Goal: Information Seeking & Learning: Learn about a topic

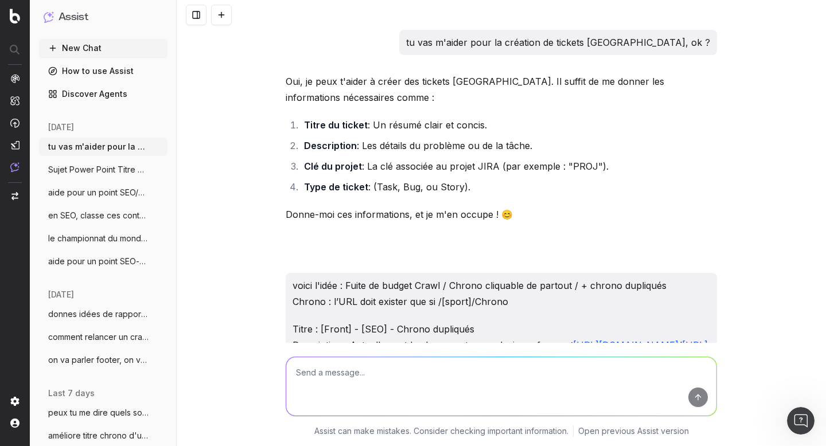
scroll to position [13148, 0]
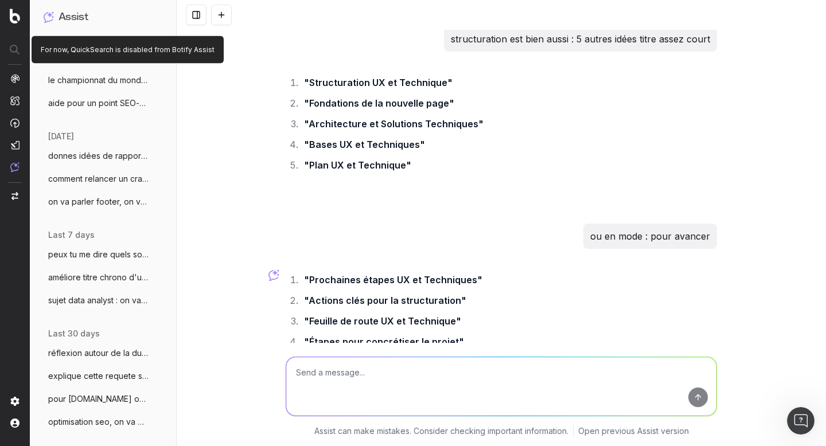
click at [15, 51] on div at bounding box center [15, 50] width 29 height 21
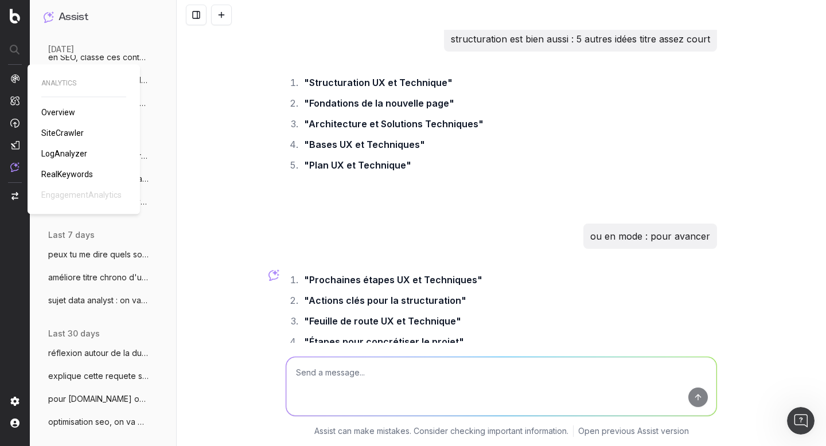
click at [56, 112] on span "Overview" at bounding box center [58, 112] width 34 height 9
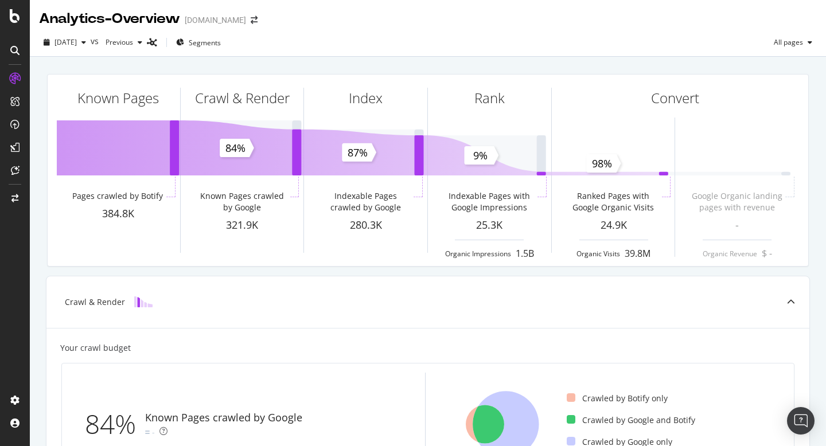
click at [14, 48] on icon at bounding box center [14, 50] width 9 height 9
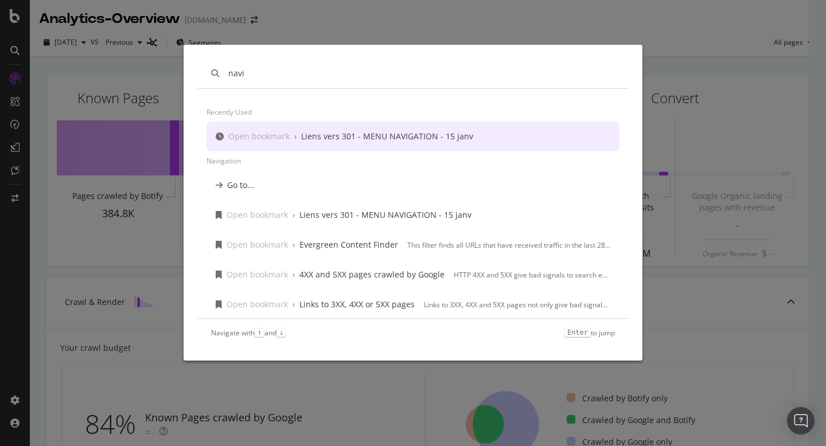
type input "navi"
click at [331, 137] on div "Liens vers 301 - MENU NAVIGATION - 15 janv" at bounding box center [387, 136] width 172 height 11
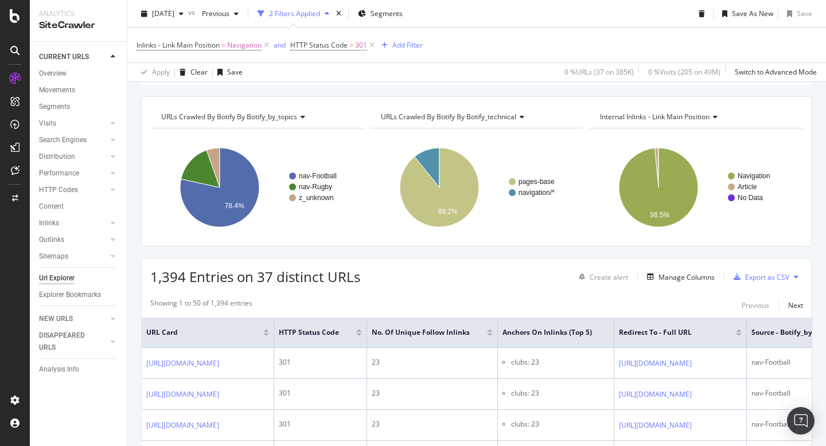
scroll to position [132, 0]
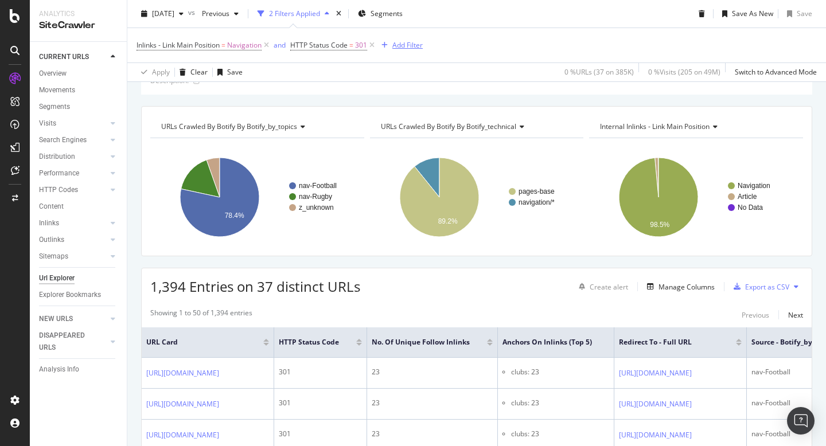
click at [401, 47] on div "Add Filter" at bounding box center [408, 45] width 30 height 10
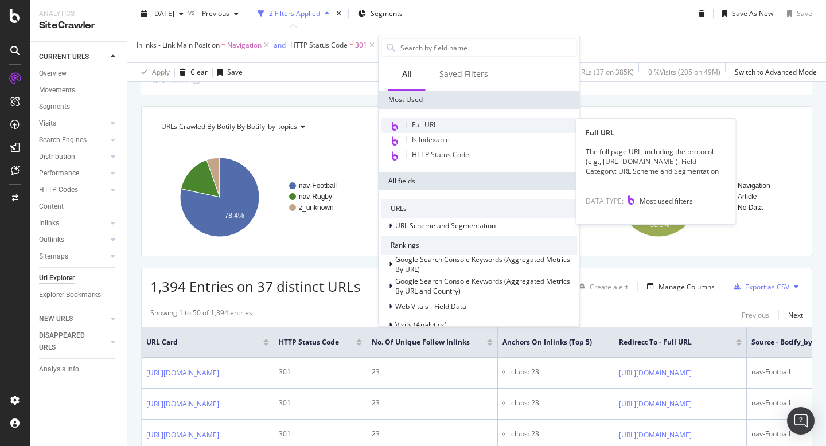
click at [428, 127] on span "Full URL" at bounding box center [424, 125] width 25 height 10
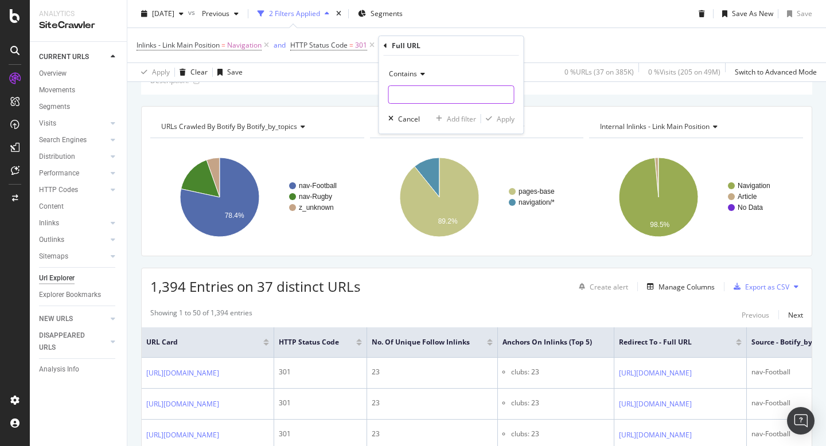
click at [422, 89] on input "text" at bounding box center [451, 95] width 125 height 18
type input "/Chrono/"
click at [505, 115] on div "Apply" at bounding box center [506, 119] width 18 height 10
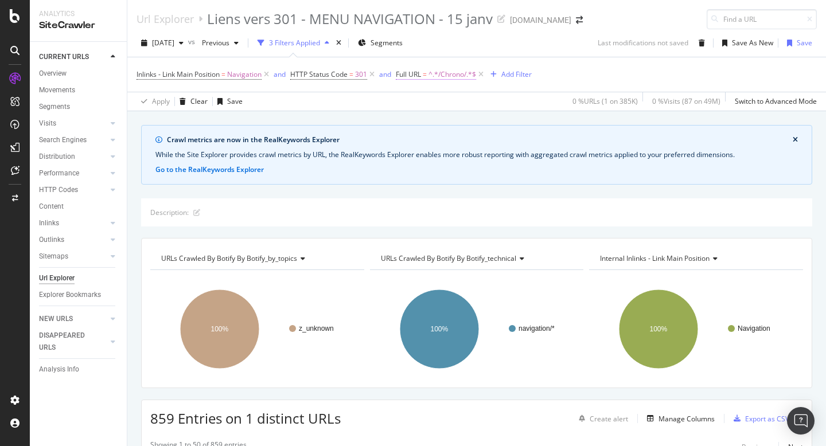
click at [442, 77] on span "^.*/Chrono/.*$" at bounding box center [453, 75] width 48 height 16
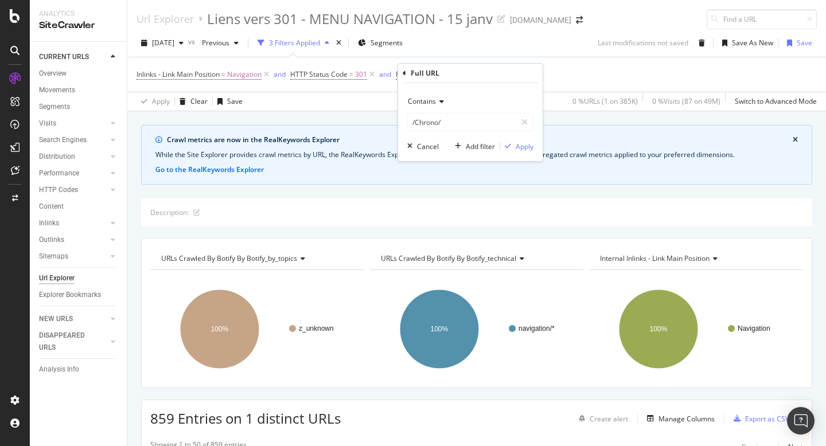
click at [433, 102] on span "Contains" at bounding box center [422, 101] width 28 height 10
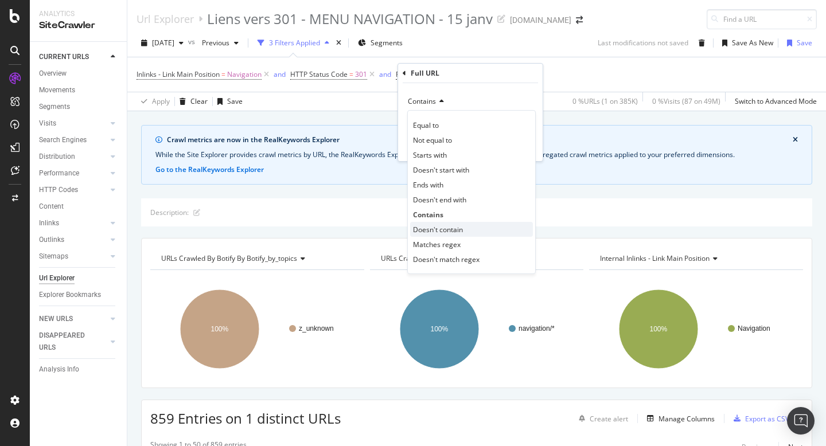
click at [454, 227] on span "Doesn't contain" at bounding box center [438, 230] width 50 height 10
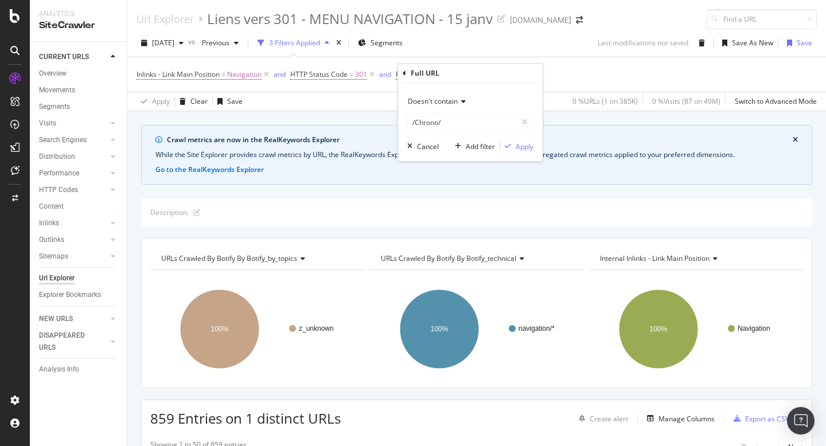
click at [523, 152] on div "Doesn't contain /Chrono/ Cancel Add filter Apply" at bounding box center [470, 122] width 145 height 78
click at [521, 146] on div "Apply" at bounding box center [525, 147] width 18 height 10
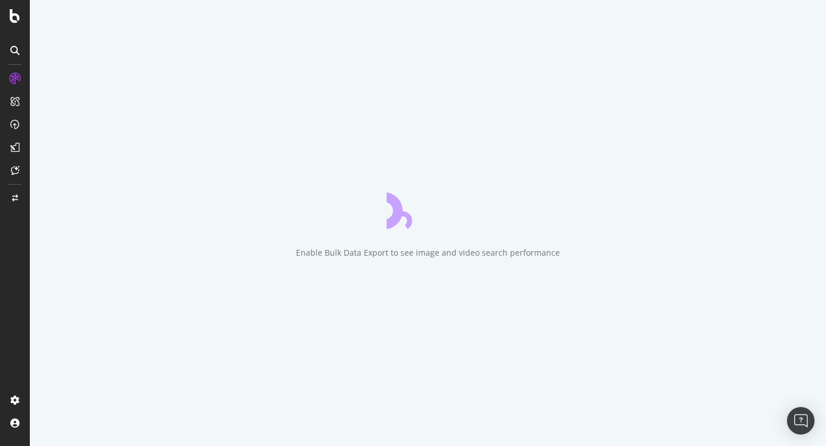
click at [13, 52] on icon at bounding box center [14, 50] width 9 height 9
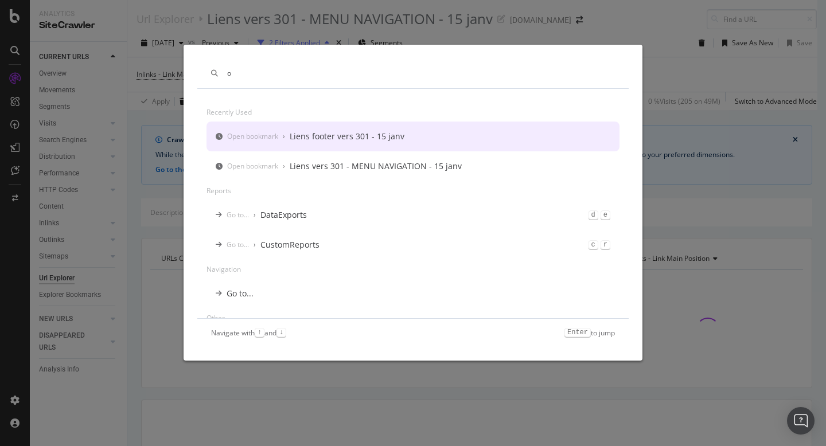
type input "o"
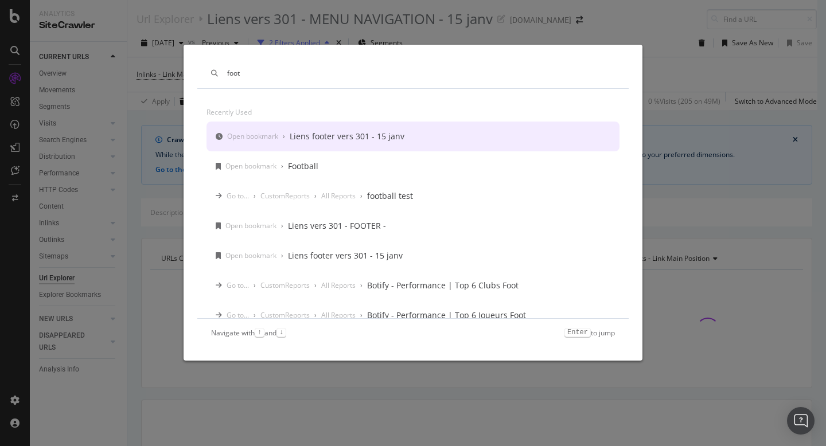
type input "foot"
click at [378, 137] on div "Liens footer vers 301 - 15 janv" at bounding box center [347, 136] width 115 height 11
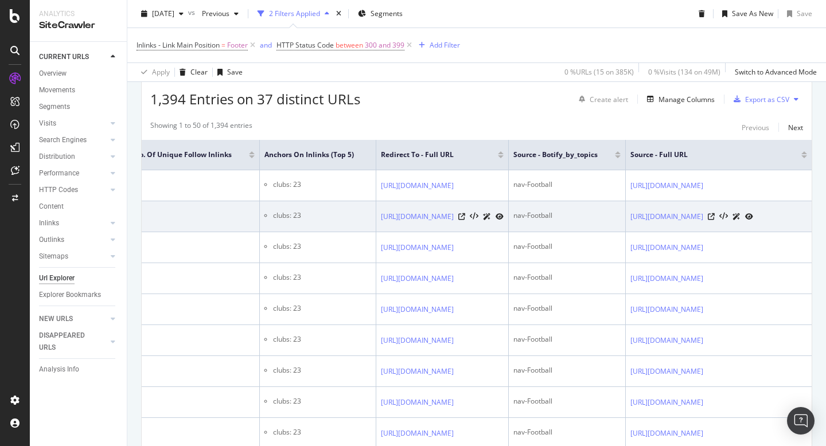
scroll to position [0, 273]
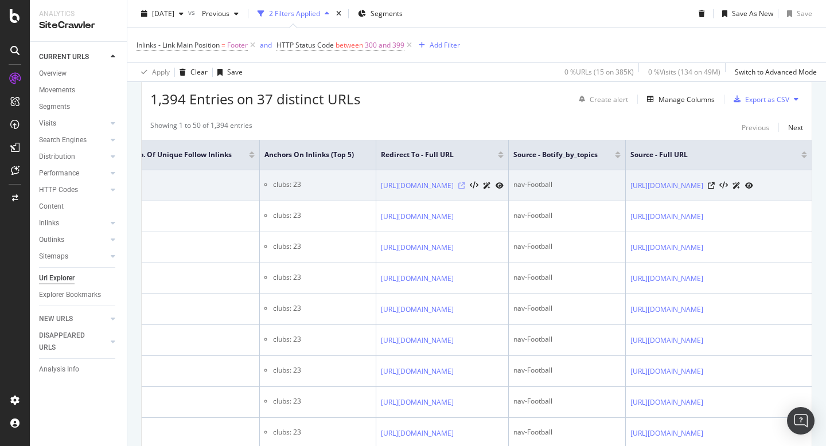
click at [465, 189] on icon at bounding box center [462, 185] width 7 height 7
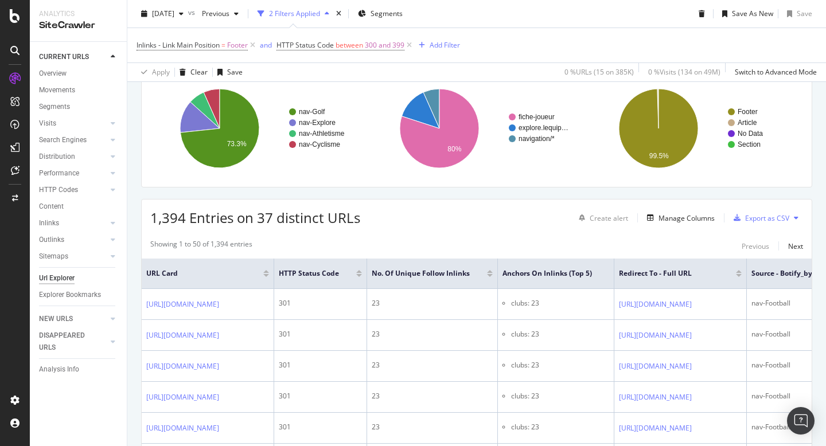
scroll to position [0, 0]
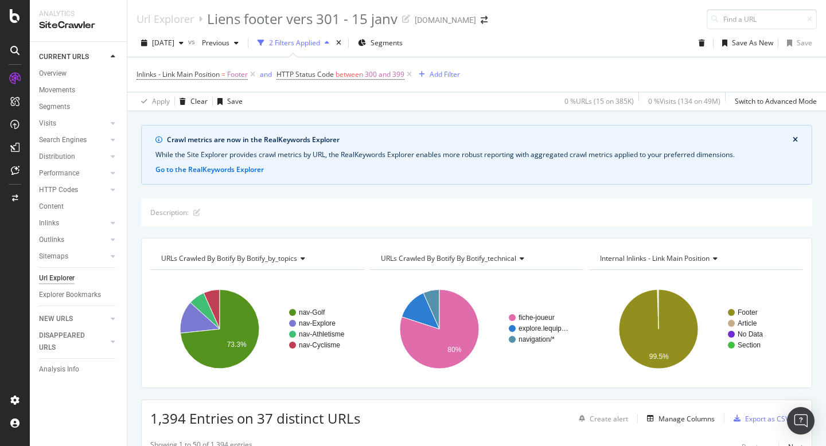
click at [15, 53] on icon at bounding box center [14, 50] width 9 height 9
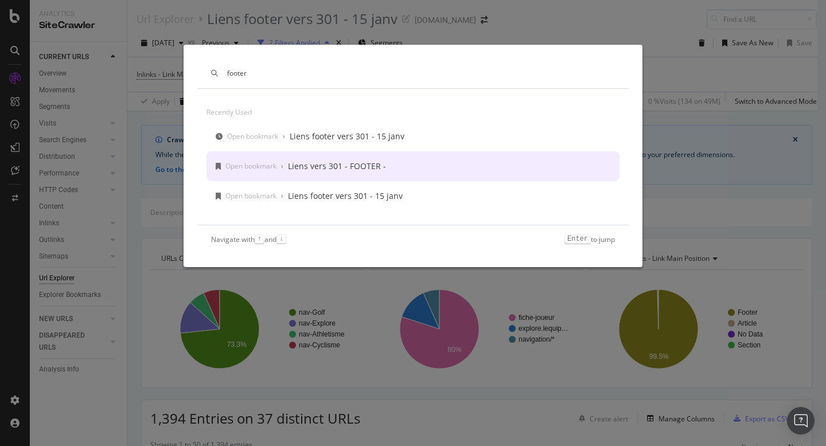
type input "footer"
click at [390, 162] on div "Open bookmark › Liens vers 301 - FOOTER -" at bounding box center [413, 167] width 413 height 30
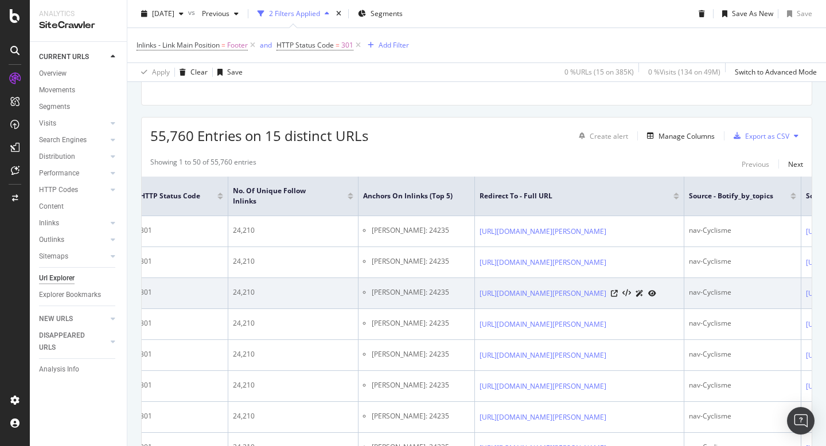
scroll to position [0, 260]
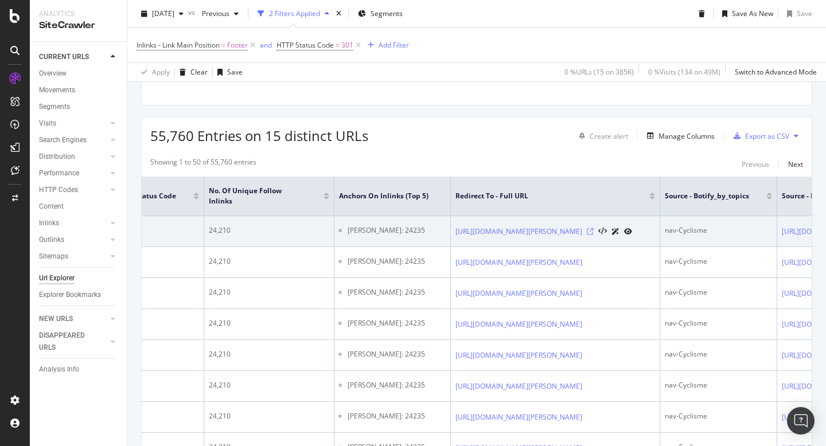
click at [594, 232] on icon at bounding box center [590, 231] width 7 height 7
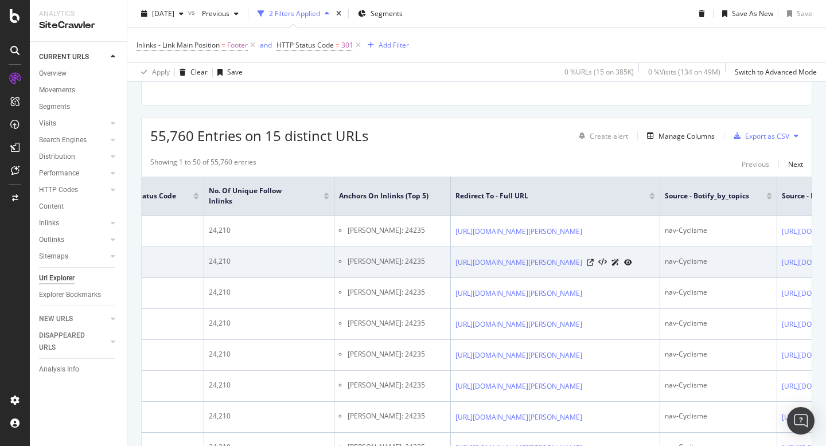
scroll to position [0, 0]
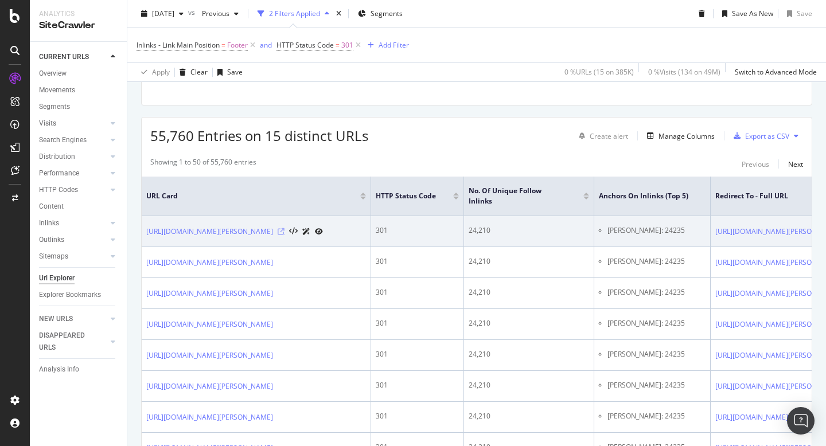
click at [285, 235] on icon at bounding box center [281, 231] width 7 height 7
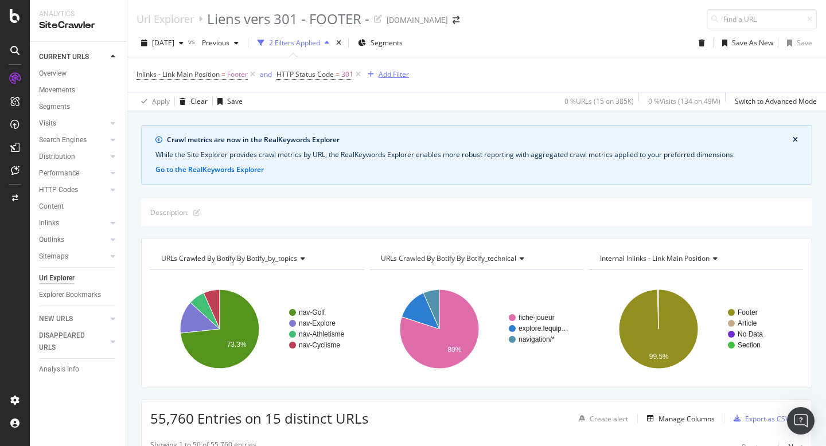
click at [397, 76] on div "Add Filter" at bounding box center [394, 74] width 30 height 10
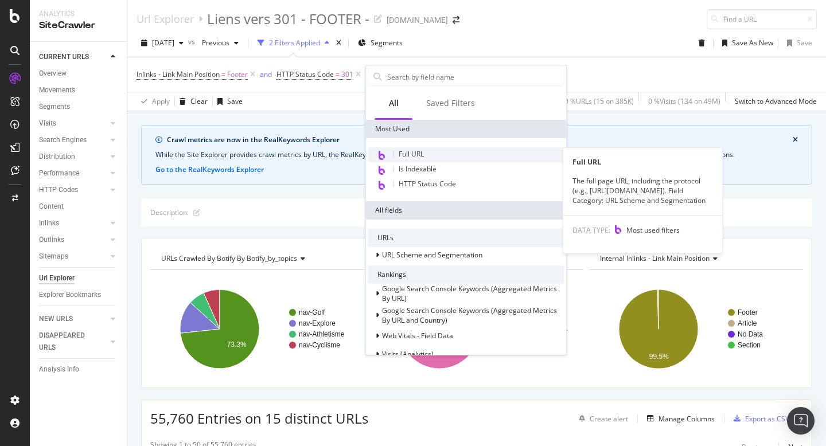
click at [411, 155] on span "Full URL" at bounding box center [411, 154] width 25 height 10
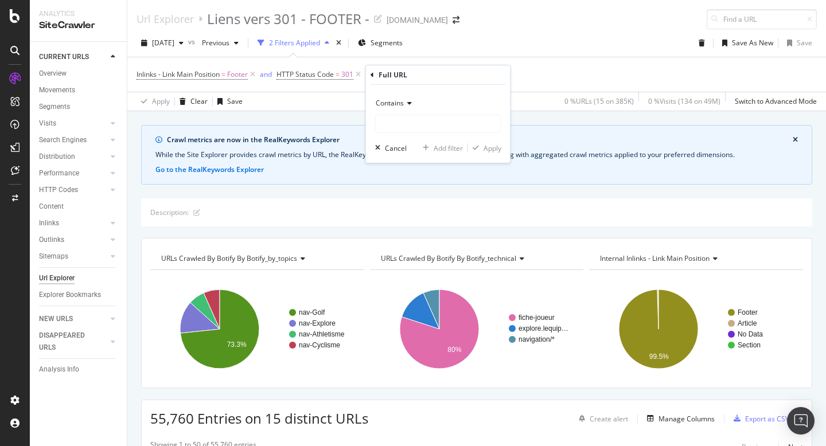
click at [399, 106] on span "Contains" at bounding box center [390, 103] width 28 height 10
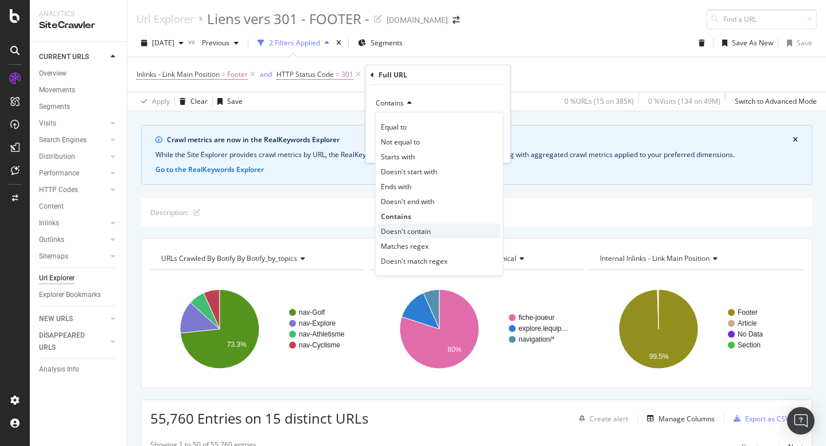
click at [420, 227] on span "Doesn't contain" at bounding box center [406, 232] width 50 height 10
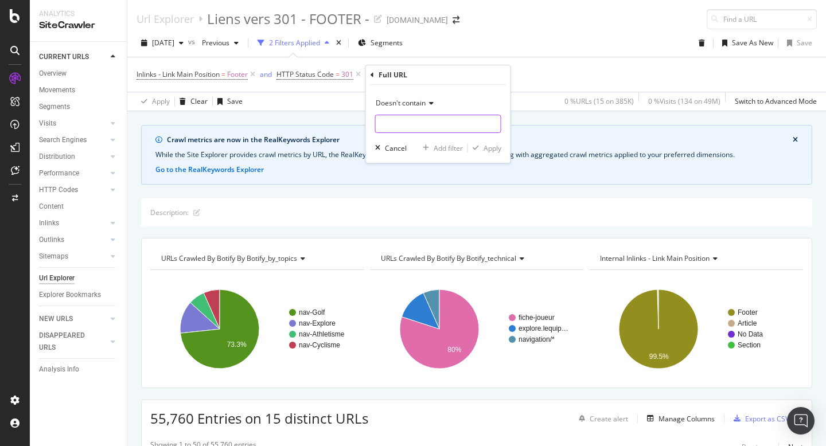
click at [419, 121] on input "text" at bounding box center [438, 124] width 125 height 18
type input "[PERSON_NAME]"
click at [494, 148] on div "Apply" at bounding box center [493, 148] width 18 height 10
